Goal: Navigation & Orientation: Find specific page/section

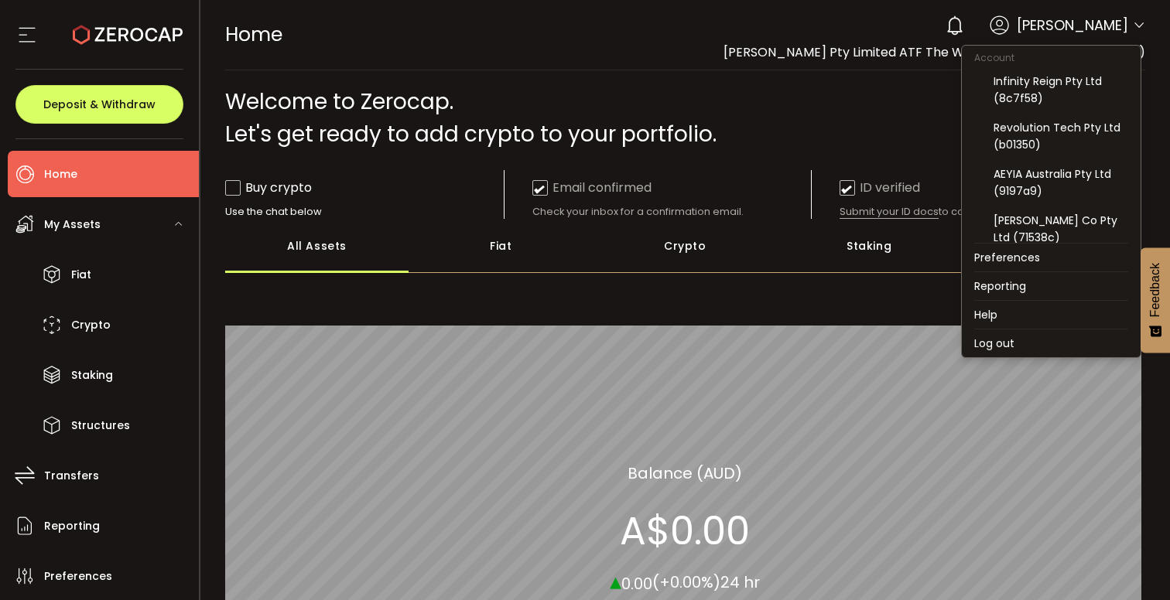
click at [1133, 31] on icon at bounding box center [1139, 25] width 12 height 12
click at [1056, 121] on div "Revolution Tech Pty Ltd (b01350)" at bounding box center [1060, 136] width 135 height 34
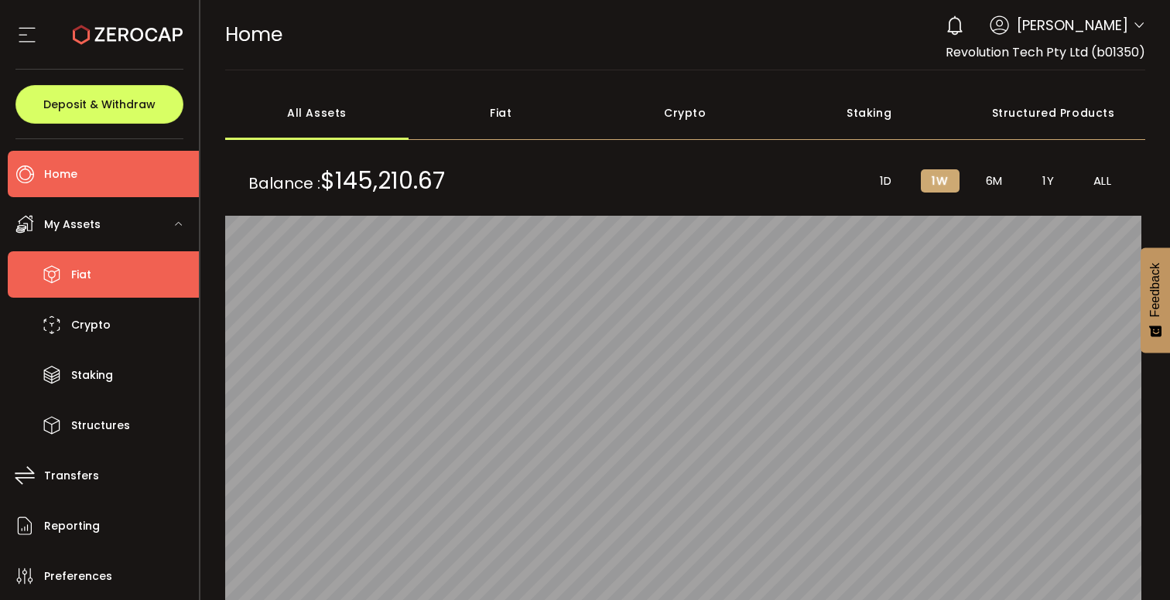
click at [93, 286] on li "Fiat" at bounding box center [103, 274] width 191 height 46
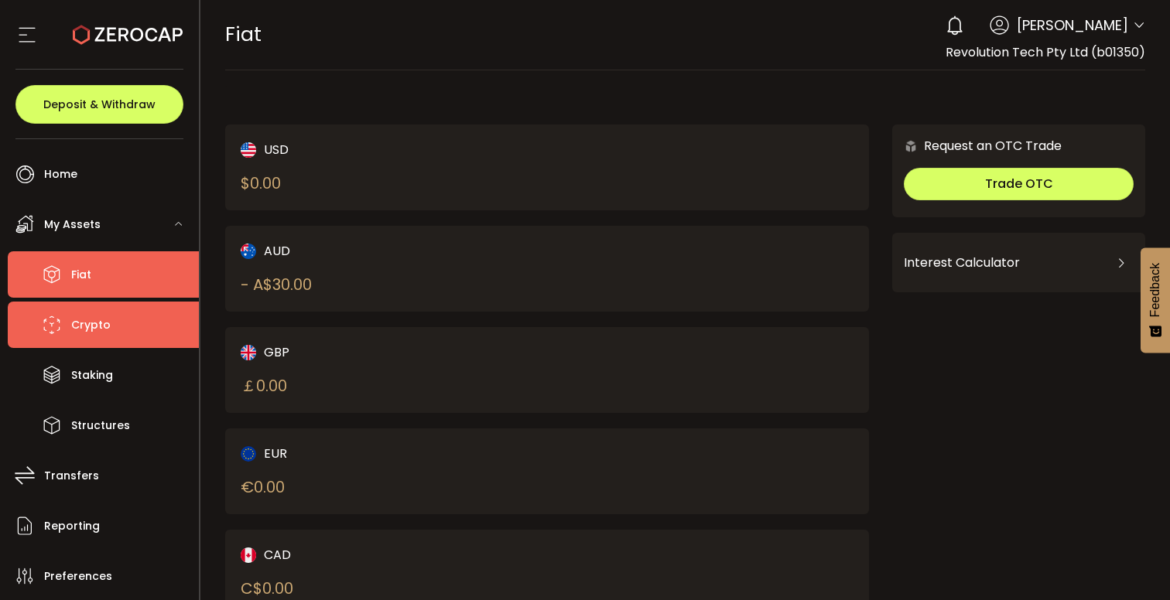
click at [93, 317] on span "Crypto" at bounding box center [90, 325] width 39 height 22
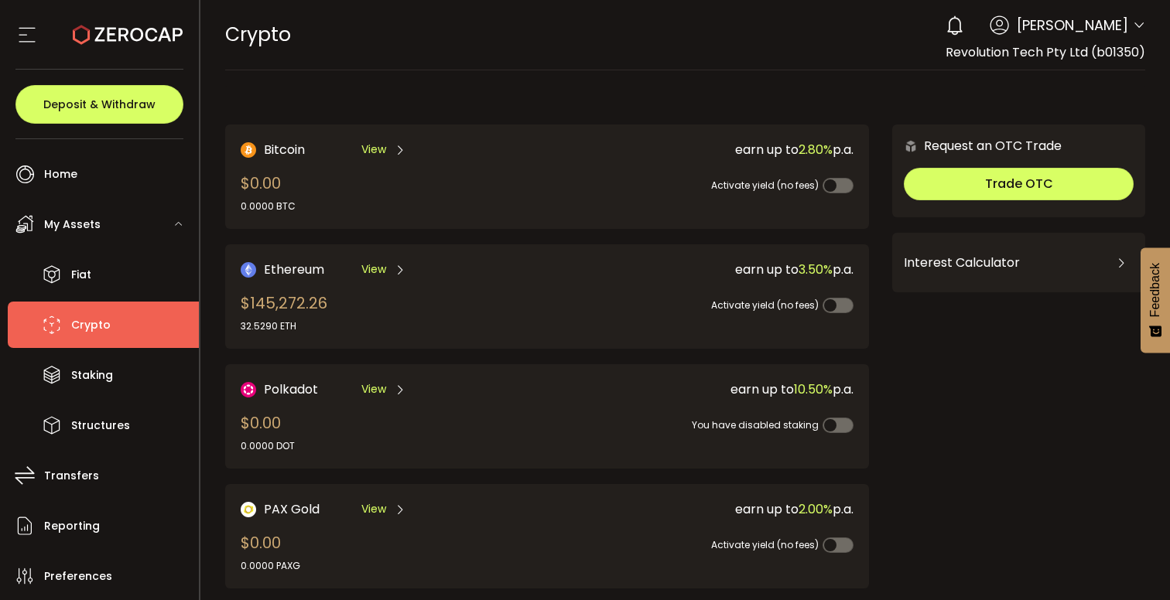
click at [386, 269] on div "View" at bounding box center [383, 269] width 45 height 19
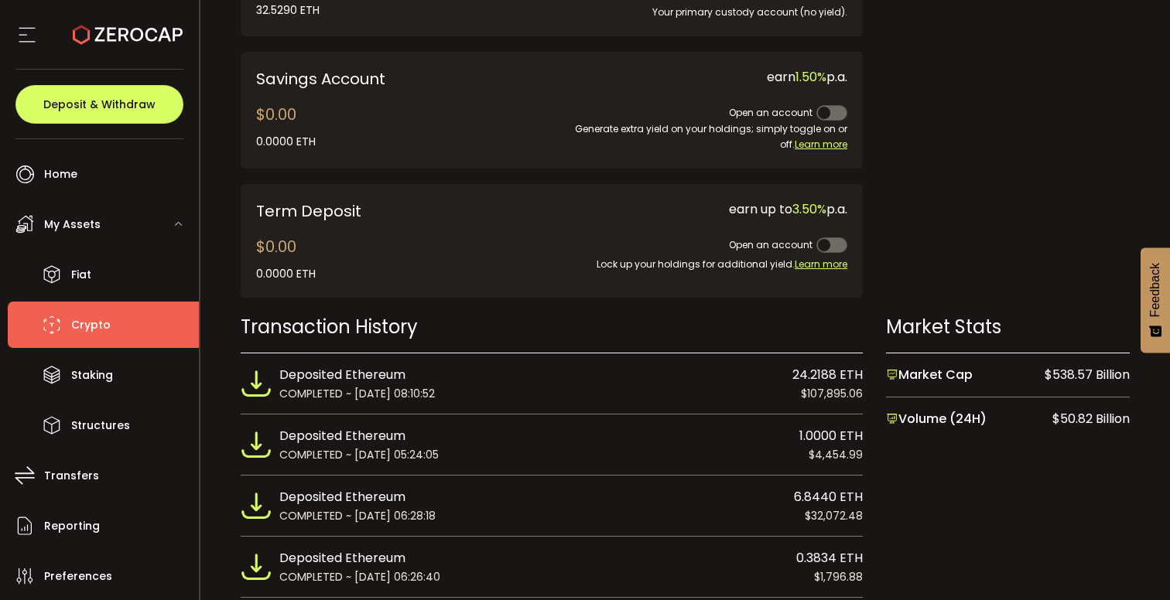
scroll to position [680, 0]
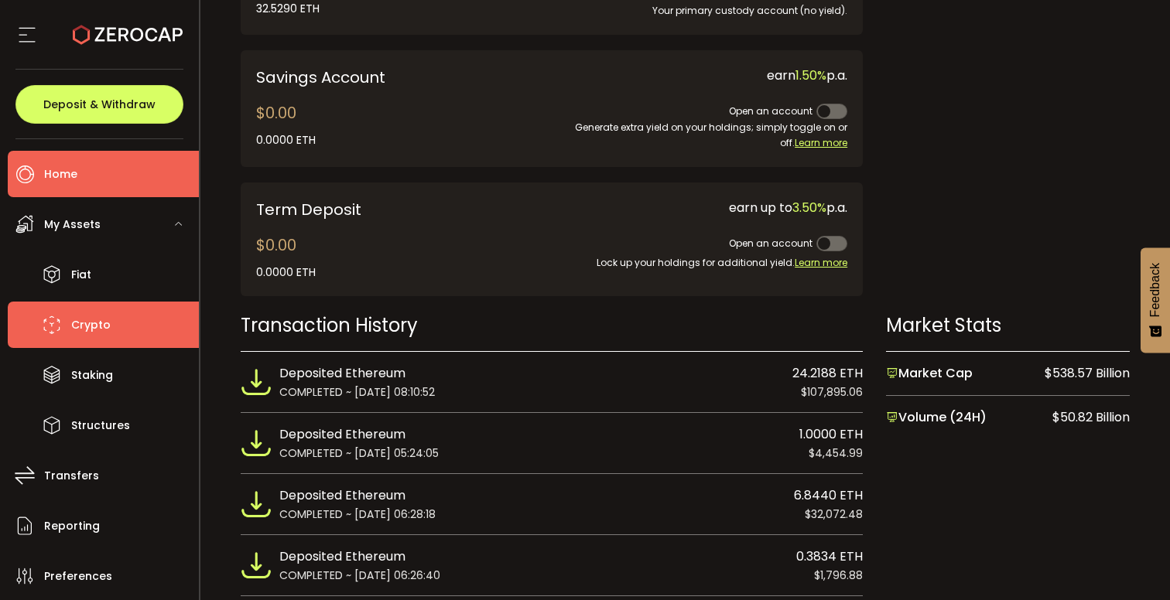
click at [66, 169] on span "Home" at bounding box center [60, 174] width 33 height 22
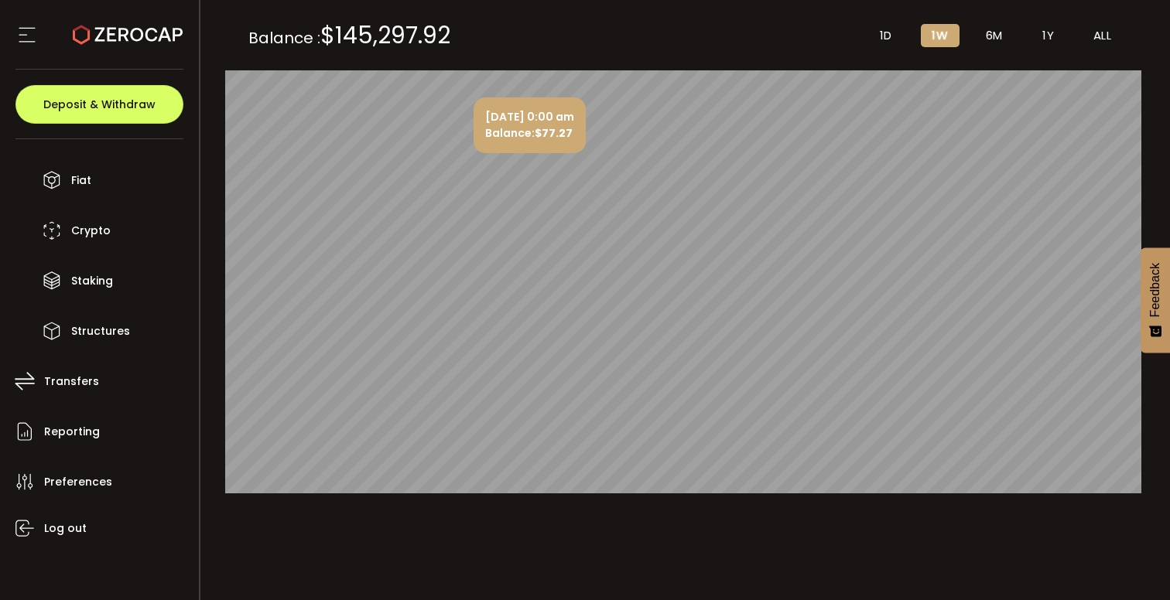
scroll to position [161, 0]
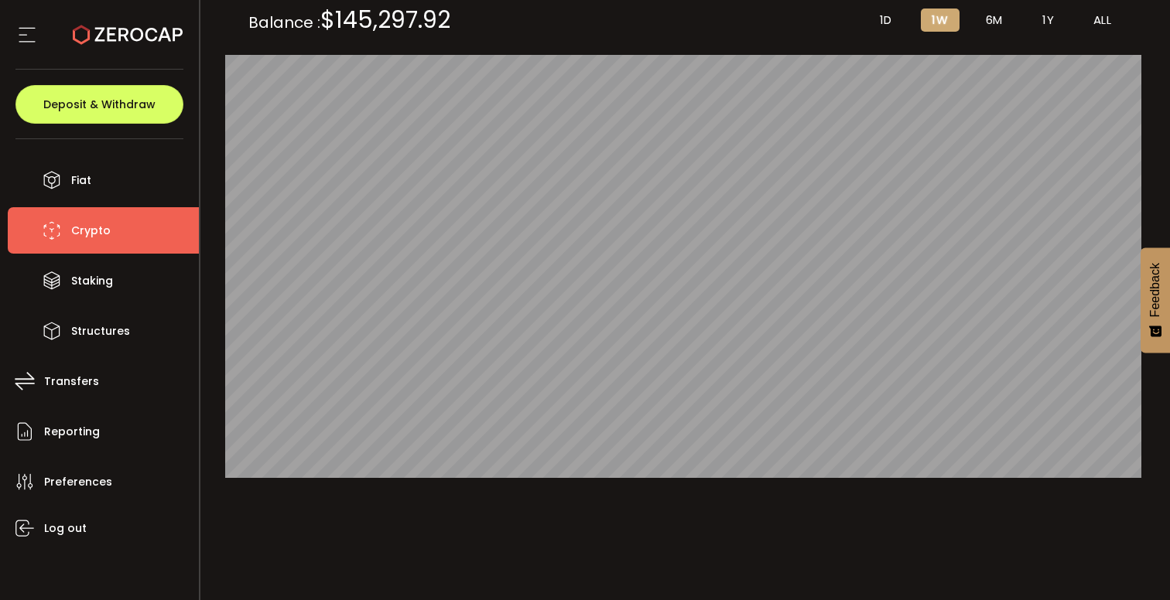
click at [77, 227] on span "Crypto" at bounding box center [90, 231] width 39 height 22
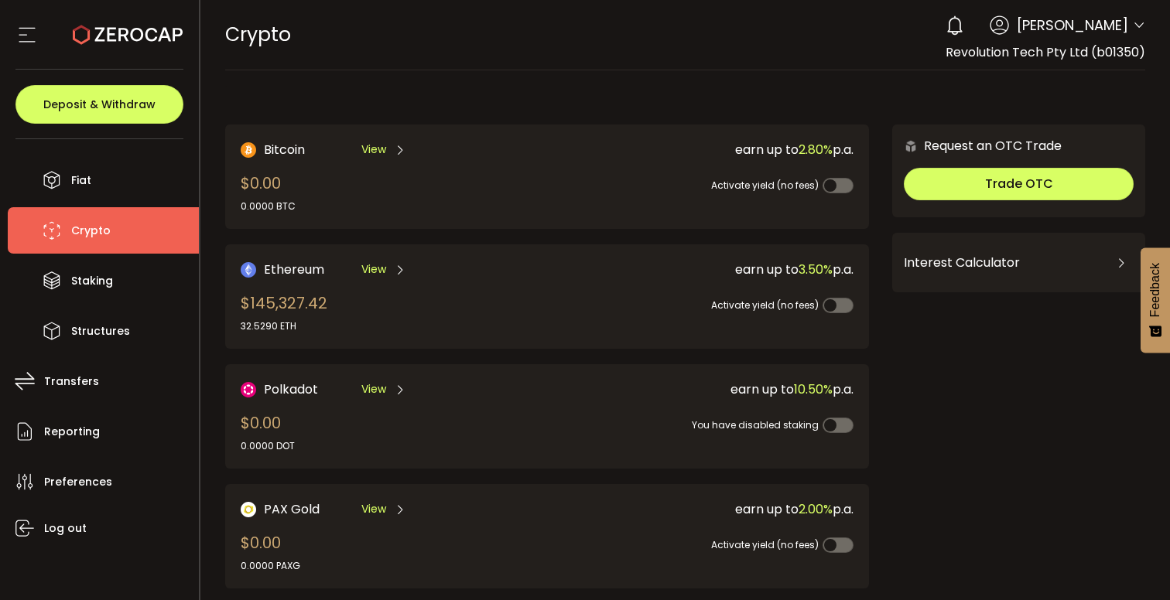
click at [367, 269] on span "View" at bounding box center [373, 269] width 25 height 16
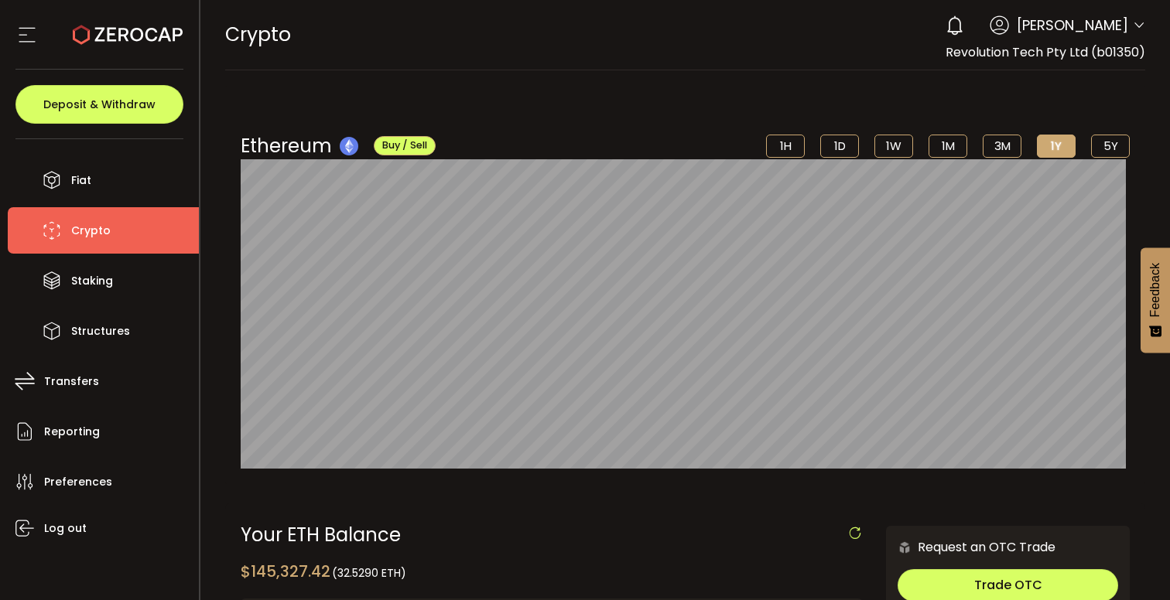
click at [1063, 29] on span "[PERSON_NAME]" at bounding box center [1071, 25] width 111 height 21
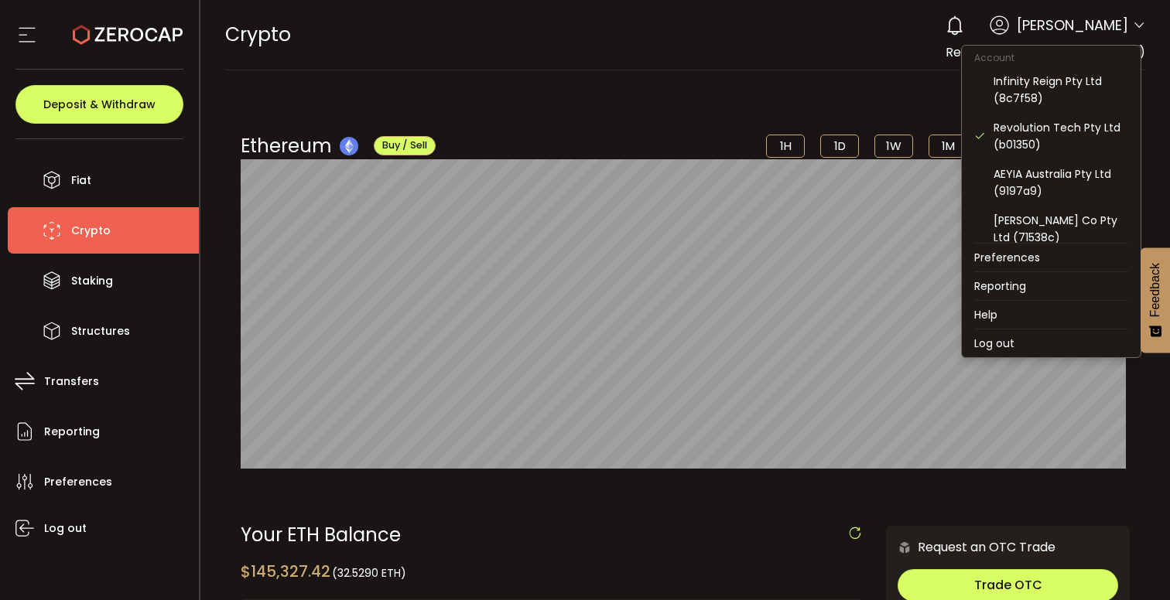
click at [1136, 29] on icon at bounding box center [1139, 25] width 12 height 12
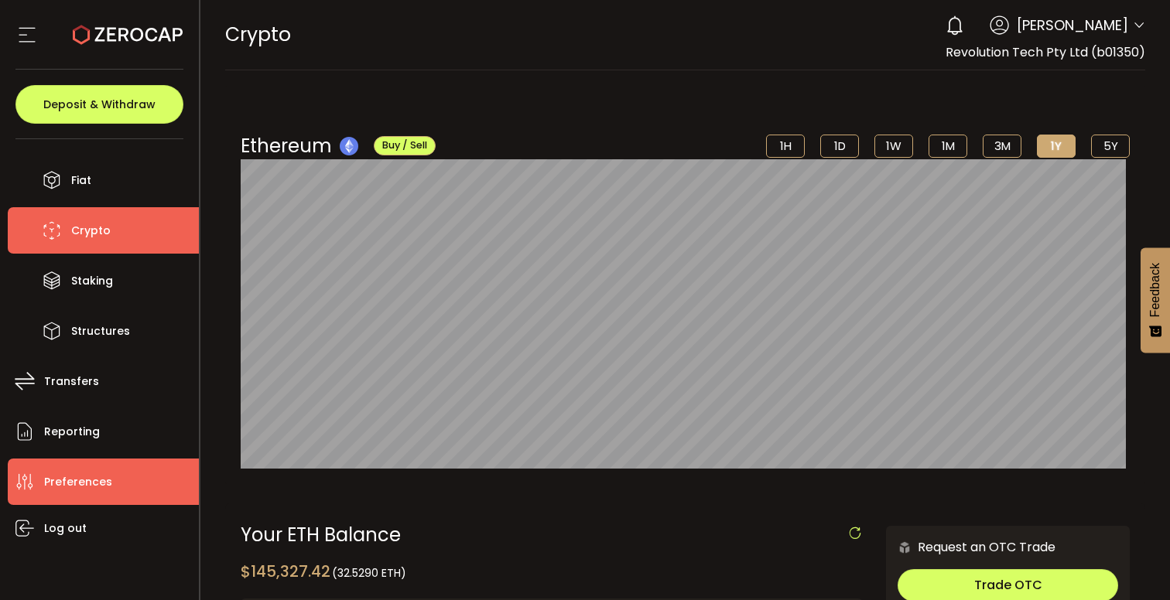
click at [68, 476] on span "Preferences" at bounding box center [78, 482] width 68 height 22
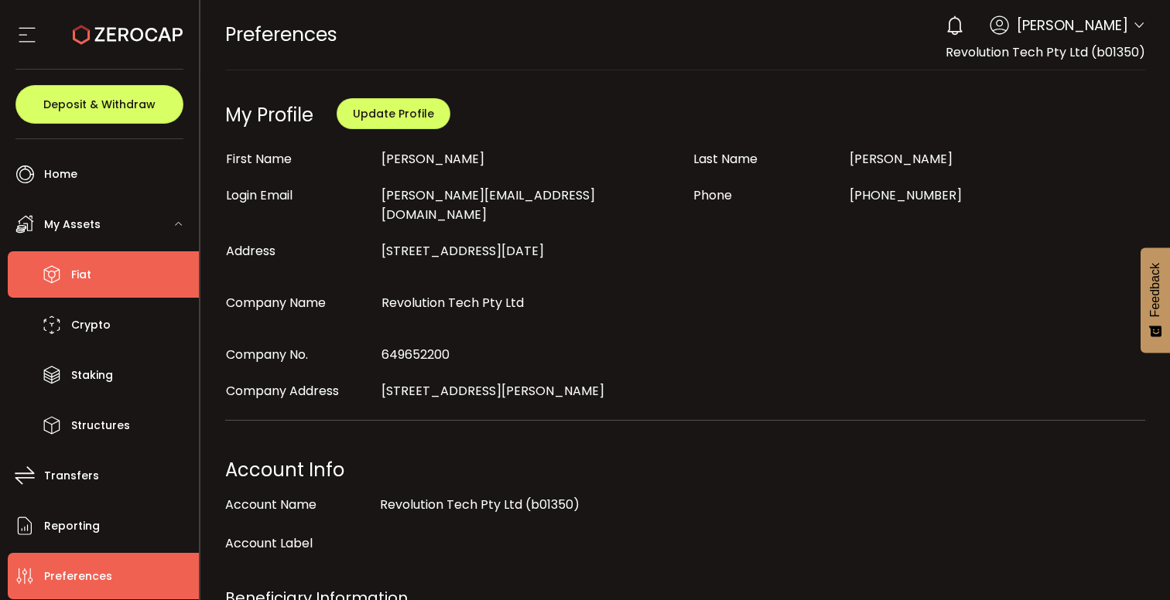
click at [73, 265] on span "Fiat" at bounding box center [81, 275] width 20 height 22
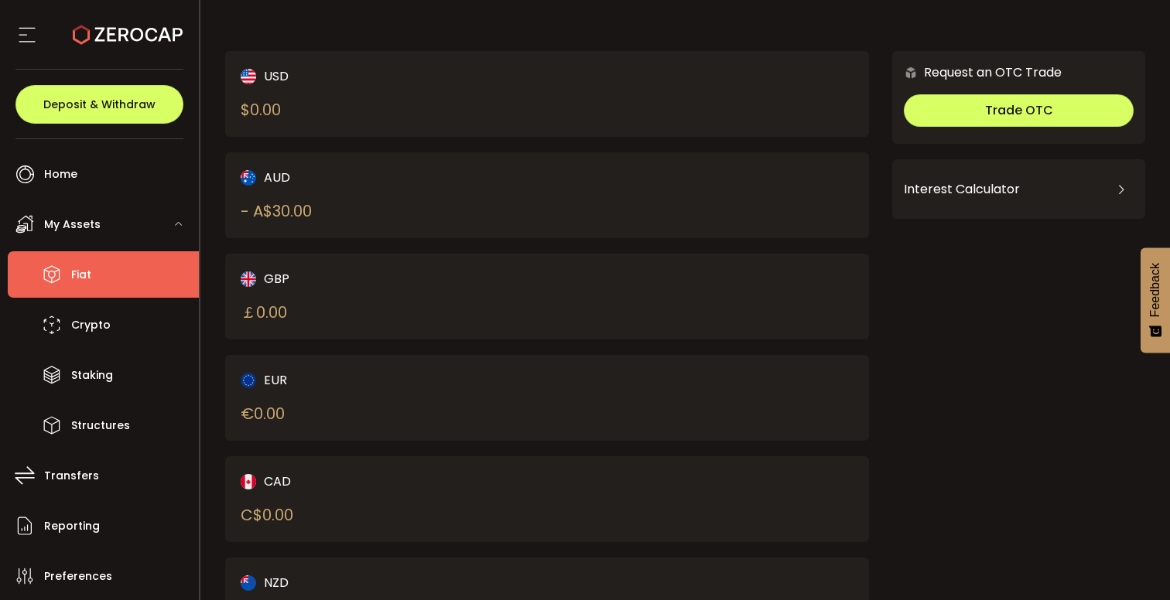
scroll to position [77, 0]
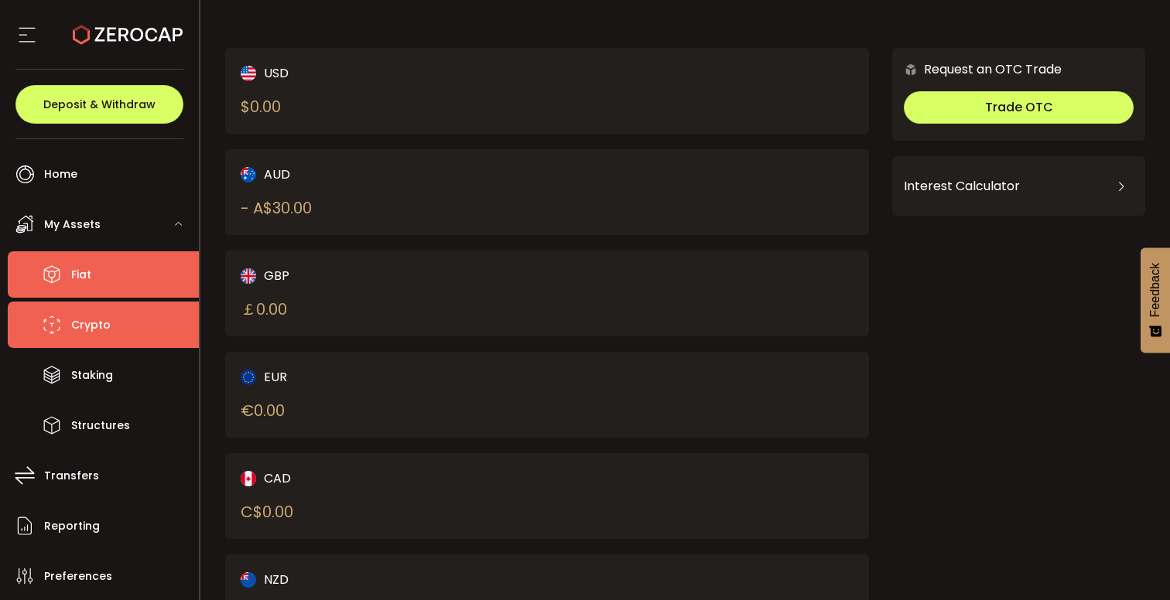
click at [111, 316] on li "Crypto" at bounding box center [103, 325] width 191 height 46
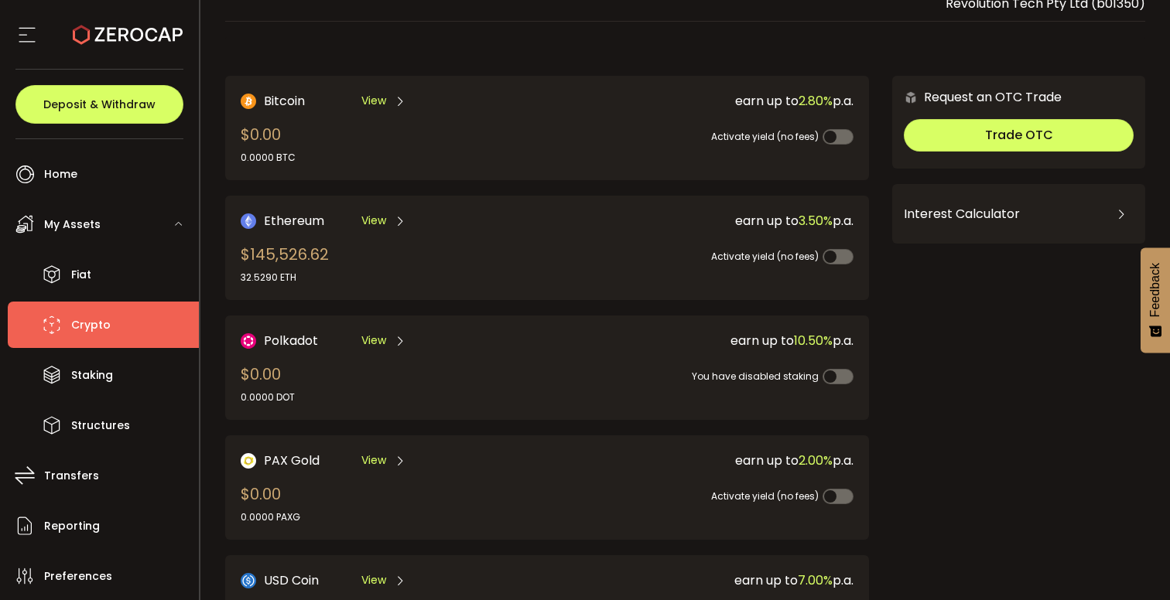
scroll to position [60, 0]
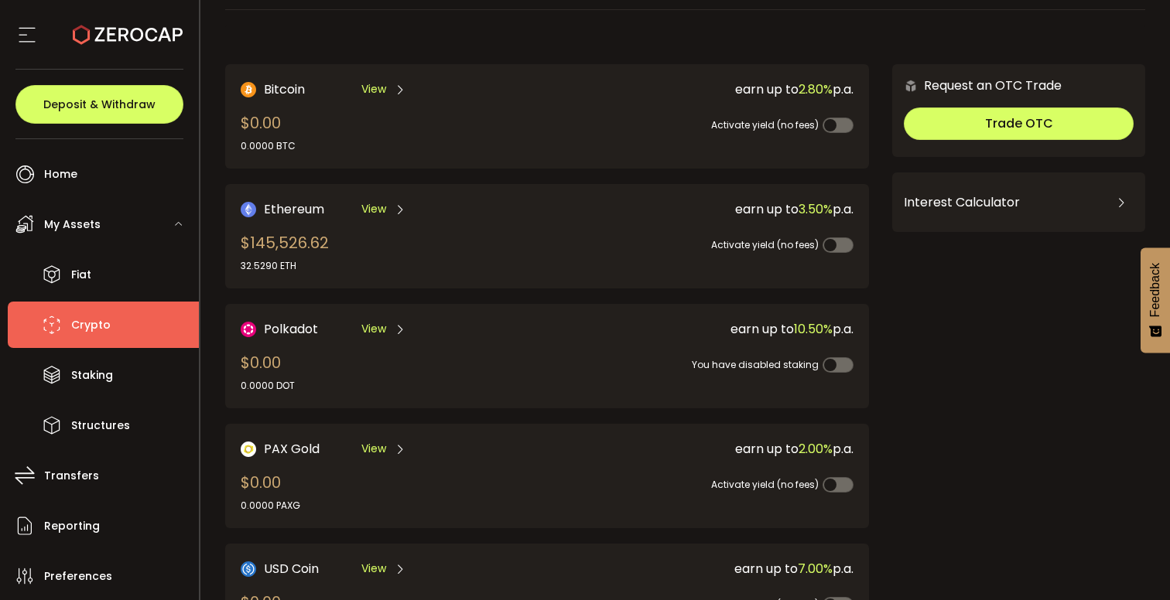
click at [387, 205] on div "View" at bounding box center [383, 209] width 45 height 19
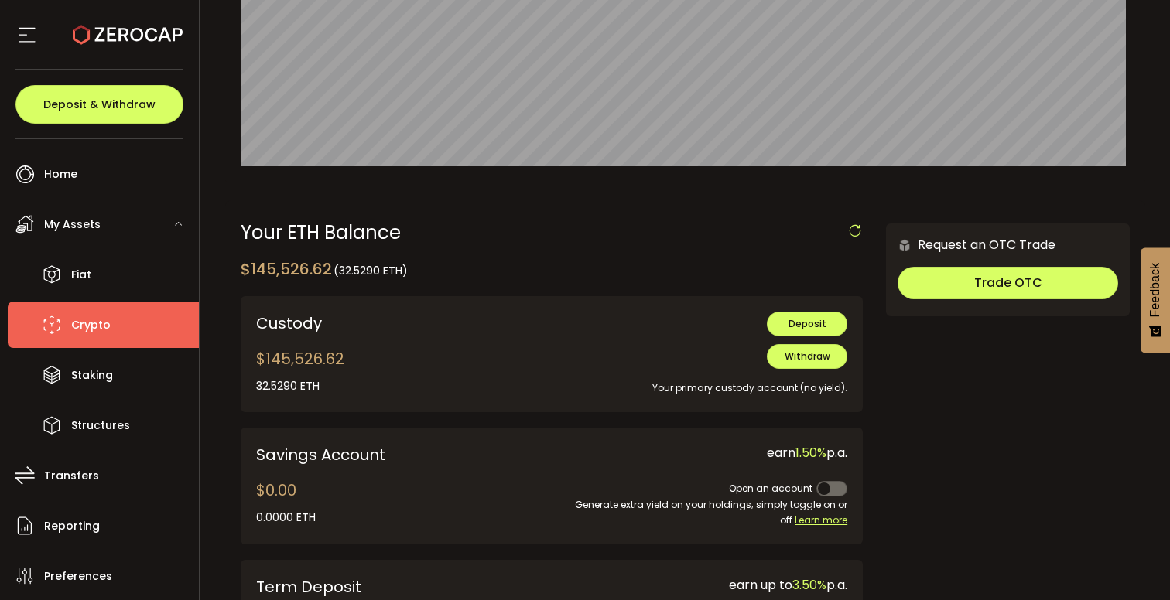
scroll to position [292, 0]
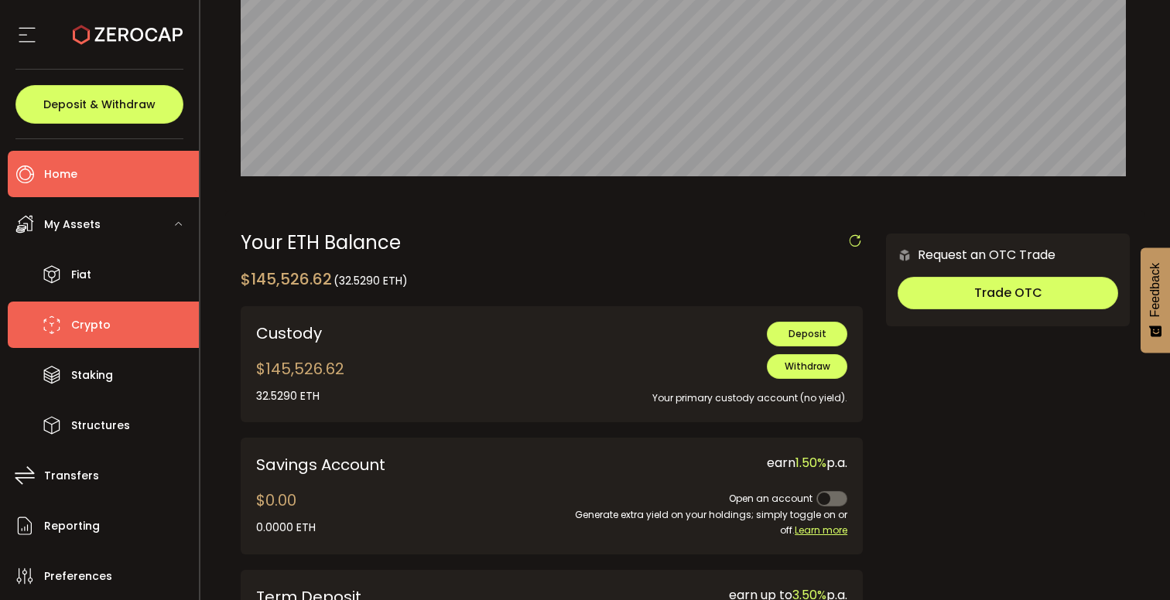
click at [98, 175] on li "Home" at bounding box center [103, 174] width 191 height 46
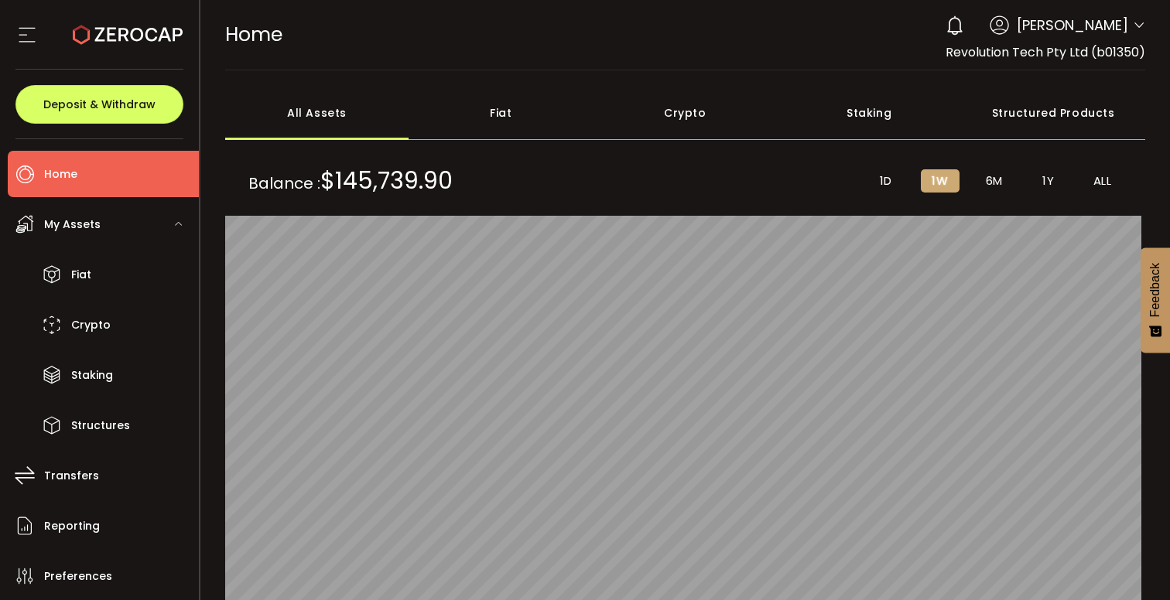
click at [693, 109] on div "Crypto" at bounding box center [685, 113] width 184 height 54
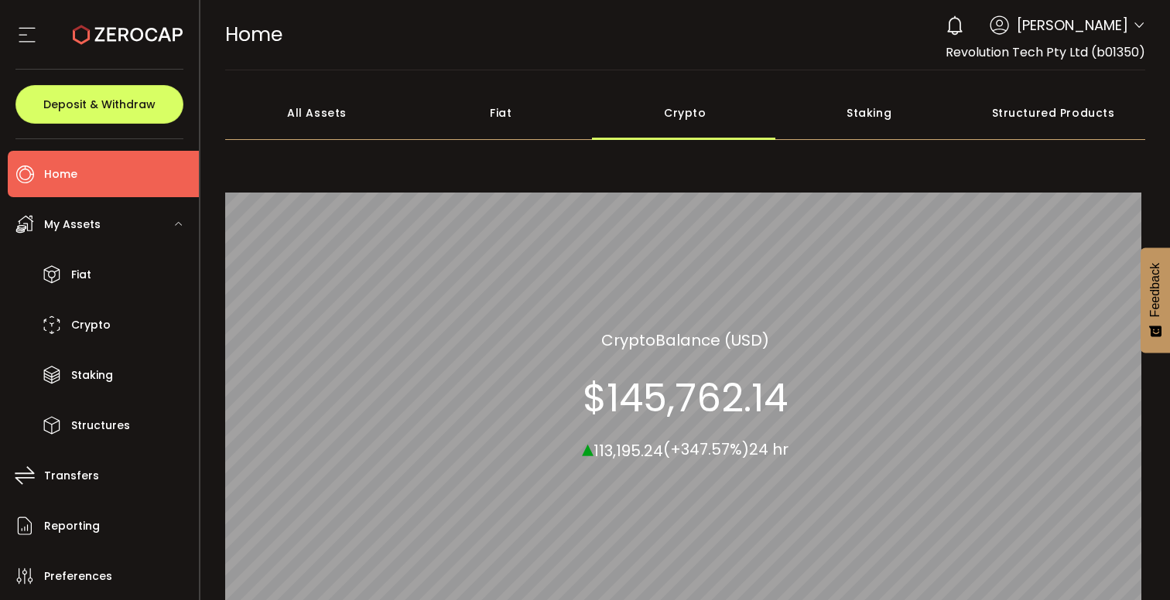
click at [1133, 29] on icon at bounding box center [1139, 25] width 12 height 12
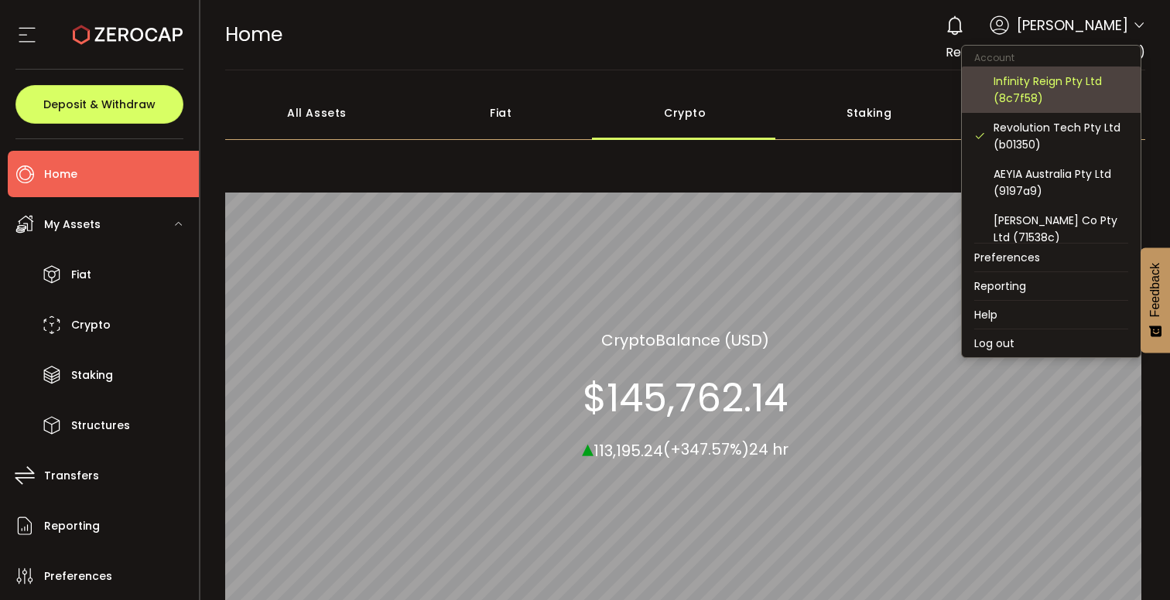
click at [1056, 83] on div "Infinity Reign Pty Ltd (8c7f58)" at bounding box center [1060, 90] width 135 height 34
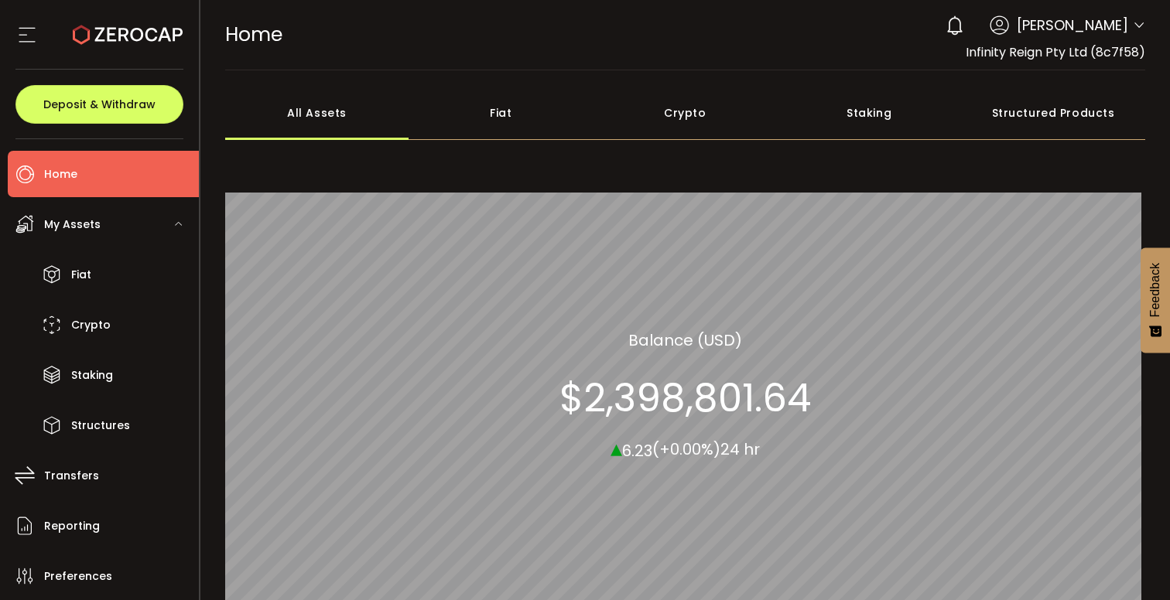
click at [1133, 28] on icon at bounding box center [1139, 25] width 12 height 12
click at [1133, 23] on icon at bounding box center [1139, 25] width 12 height 12
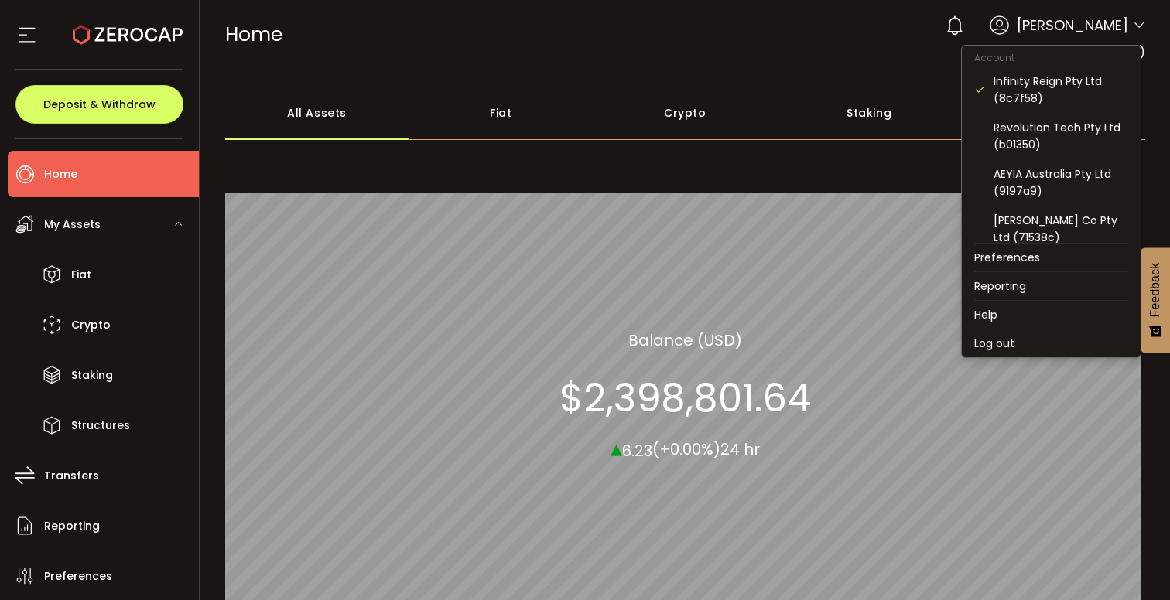
click at [1133, 24] on icon at bounding box center [1139, 25] width 12 height 12
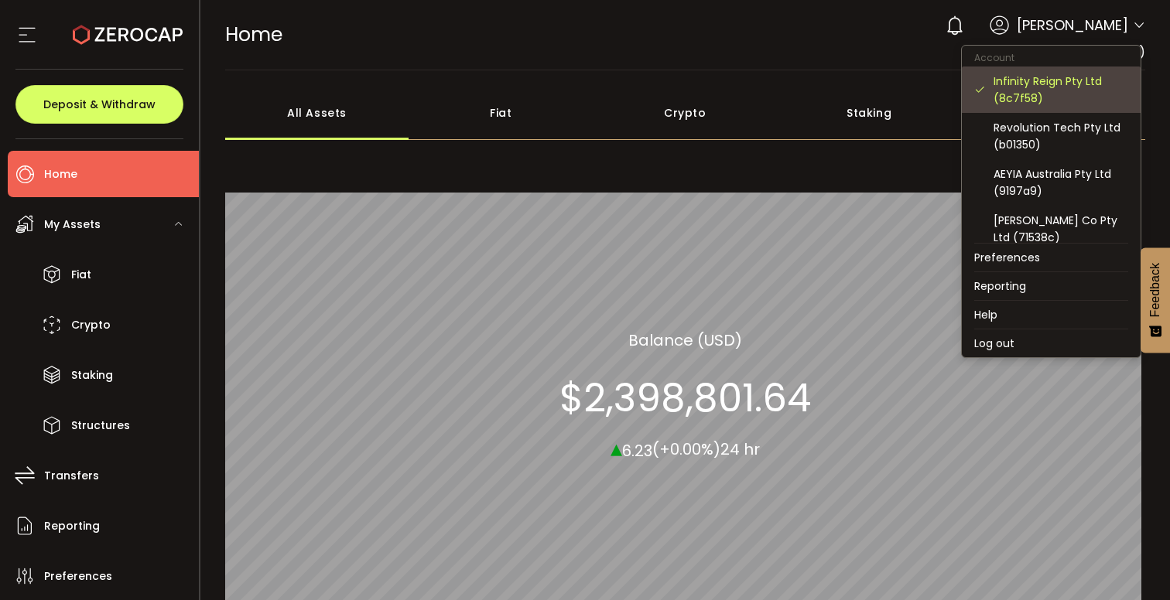
click at [1041, 80] on div "Infinity Reign Pty Ltd (8c7f58)" at bounding box center [1060, 90] width 135 height 34
